Goal: Find specific page/section: Find specific page/section

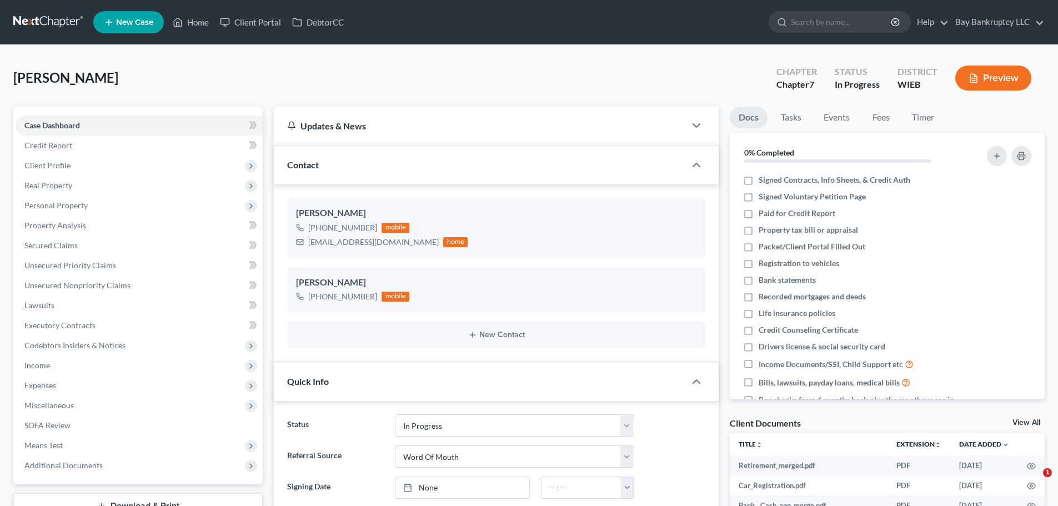
select select "3"
select select "0"
drag, startPoint x: 205, startPoint y: 20, endPoint x: 519, endPoint y: 76, distance: 318.7
click at [205, 20] on link "Home" at bounding box center [190, 22] width 47 height 20
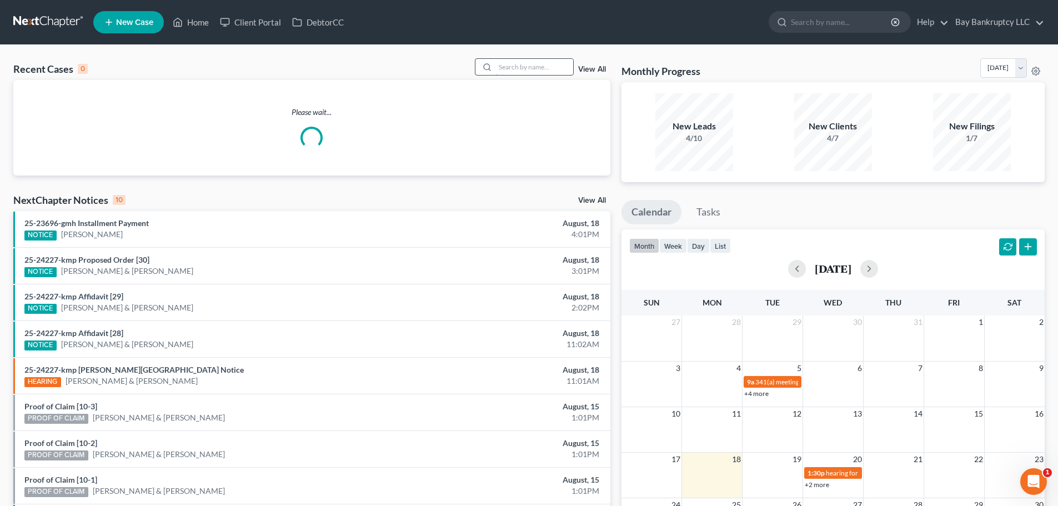
click at [520, 71] on input "search" at bounding box center [534, 67] width 78 height 16
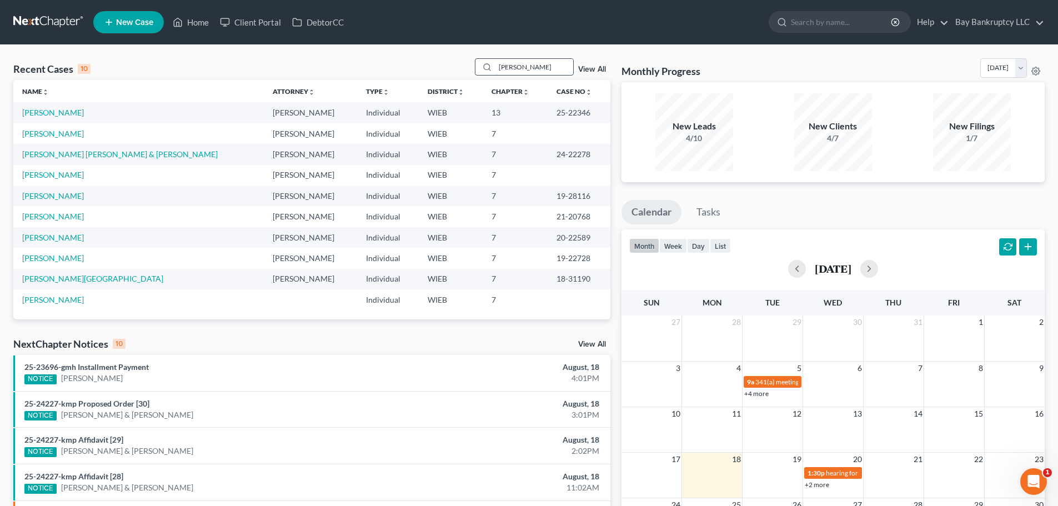
click at [545, 64] on input "[PERSON_NAME]" at bounding box center [534, 67] width 78 height 16
drag, startPoint x: 534, startPoint y: 65, endPoint x: 465, endPoint y: 71, distance: 68.6
click at [465, 71] on div "Recent Cases 10 [PERSON_NAME] View All" at bounding box center [311, 69] width 597 height 22
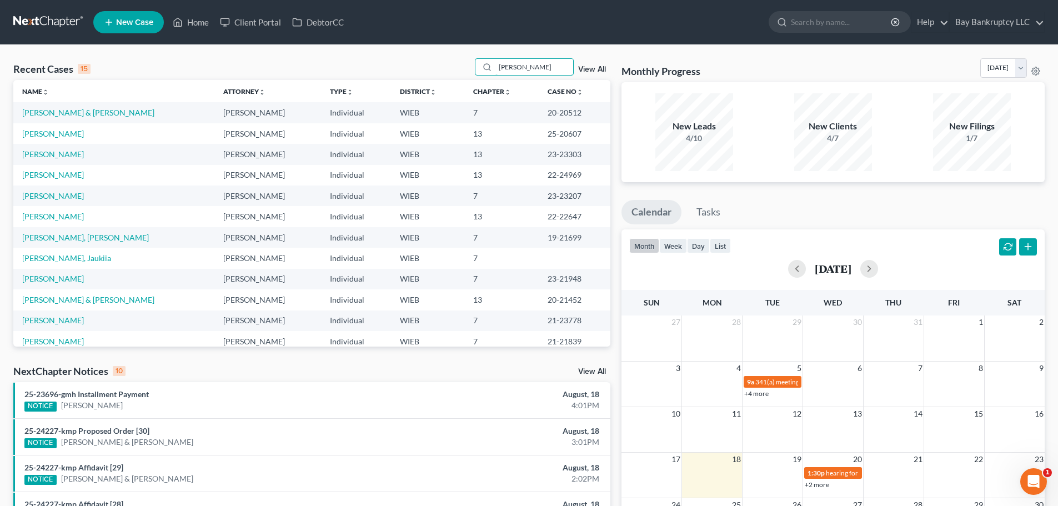
type input "[PERSON_NAME]"
